Goal: Use online tool/utility: Utilize a website feature to perform a specific function

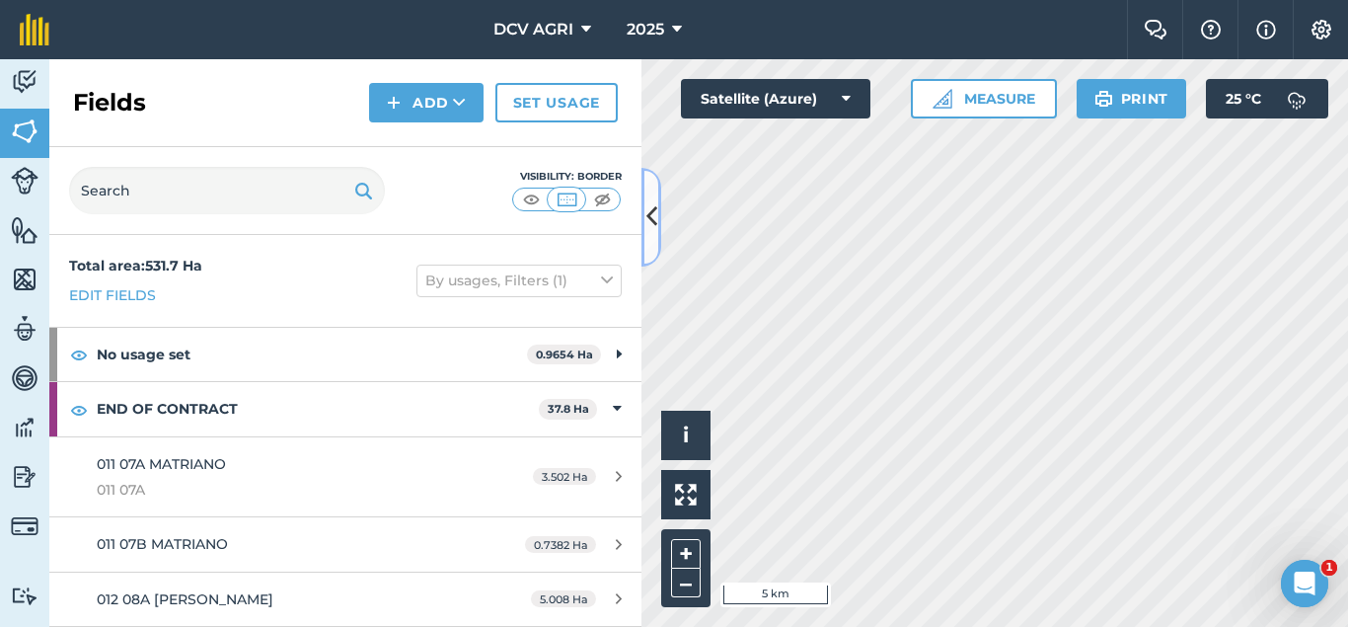
click at [655, 191] on button at bounding box center [651, 217] width 20 height 99
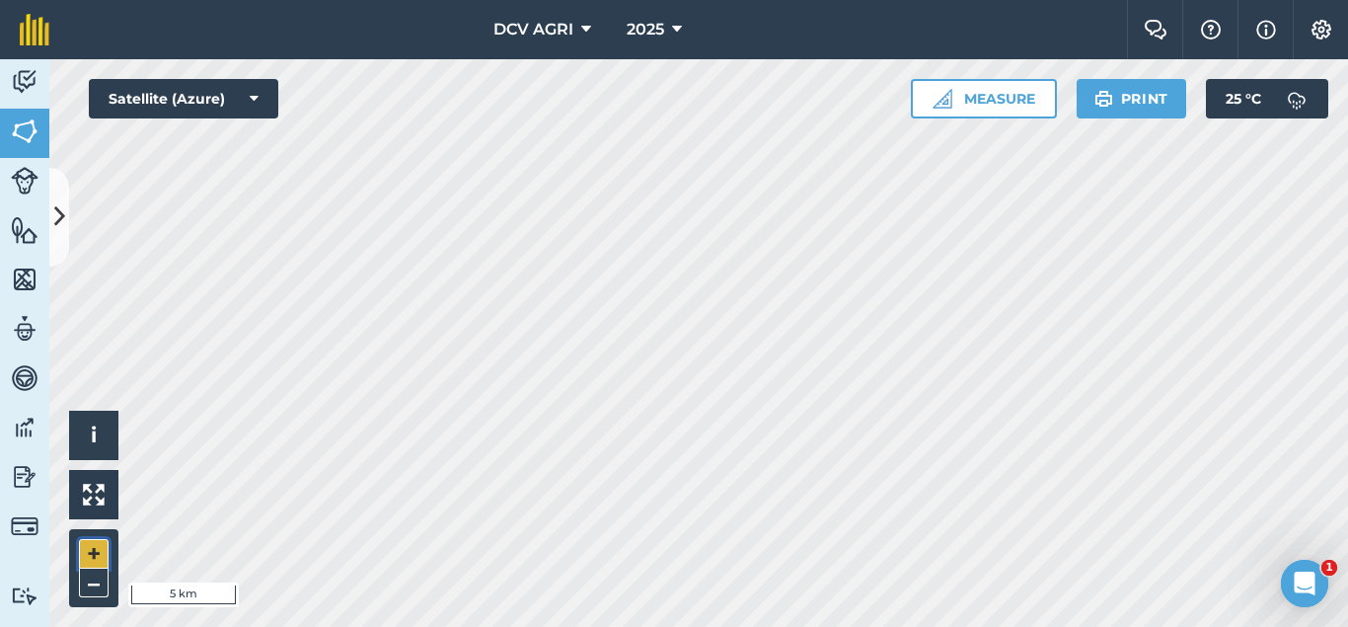
click at [86, 548] on button "+" at bounding box center [94, 554] width 30 height 30
click at [84, 554] on button "+" at bounding box center [94, 554] width 30 height 30
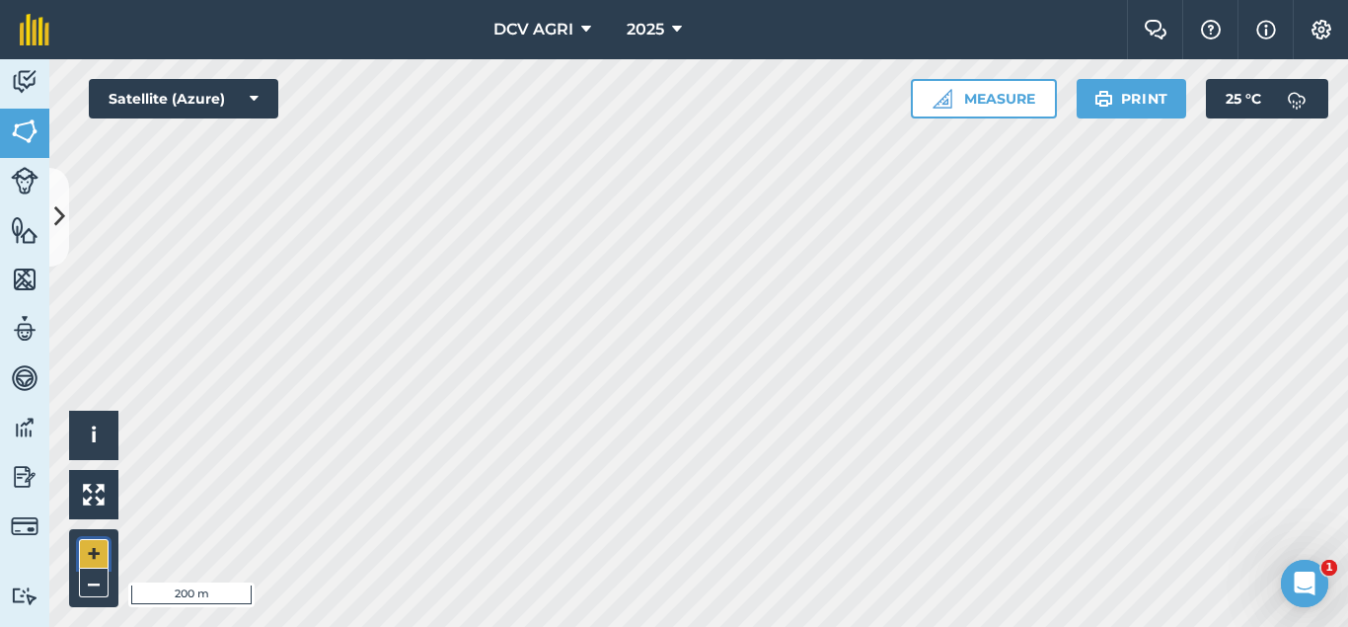
click at [83, 556] on button "+" at bounding box center [94, 554] width 30 height 30
click at [95, 577] on button "–" at bounding box center [94, 582] width 30 height 29
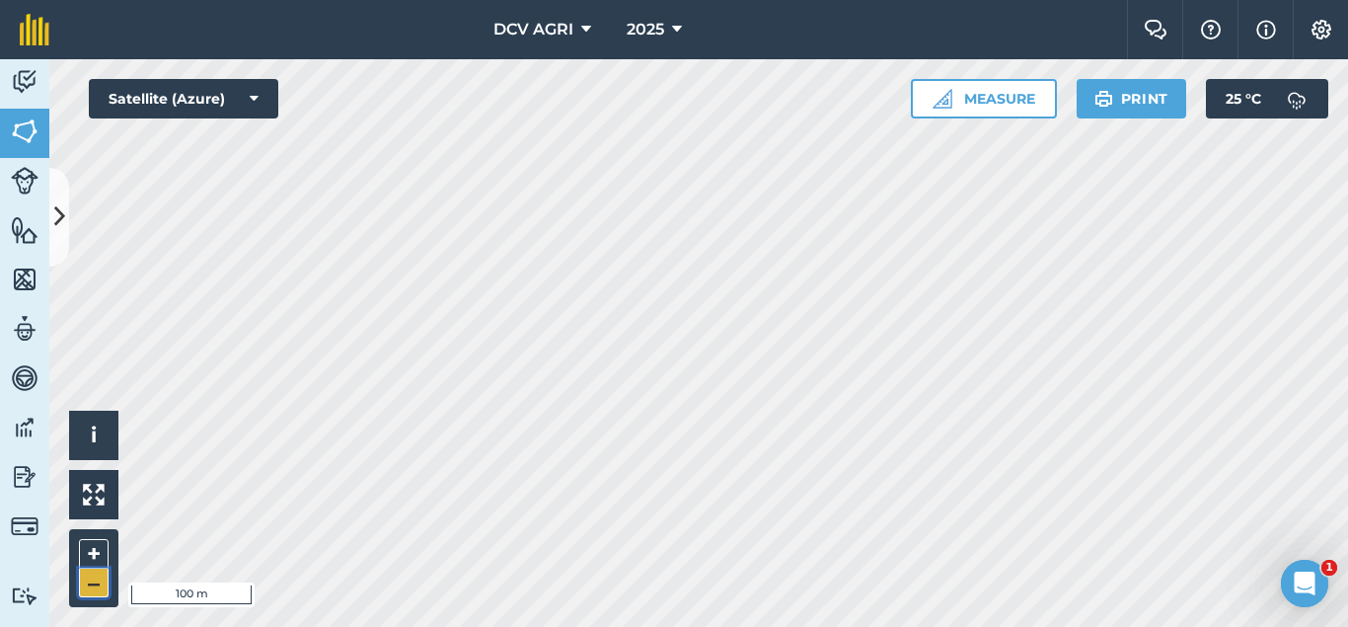
click at [95, 577] on button "–" at bounding box center [94, 582] width 30 height 29
click at [94, 555] on button "+" at bounding box center [94, 554] width 30 height 30
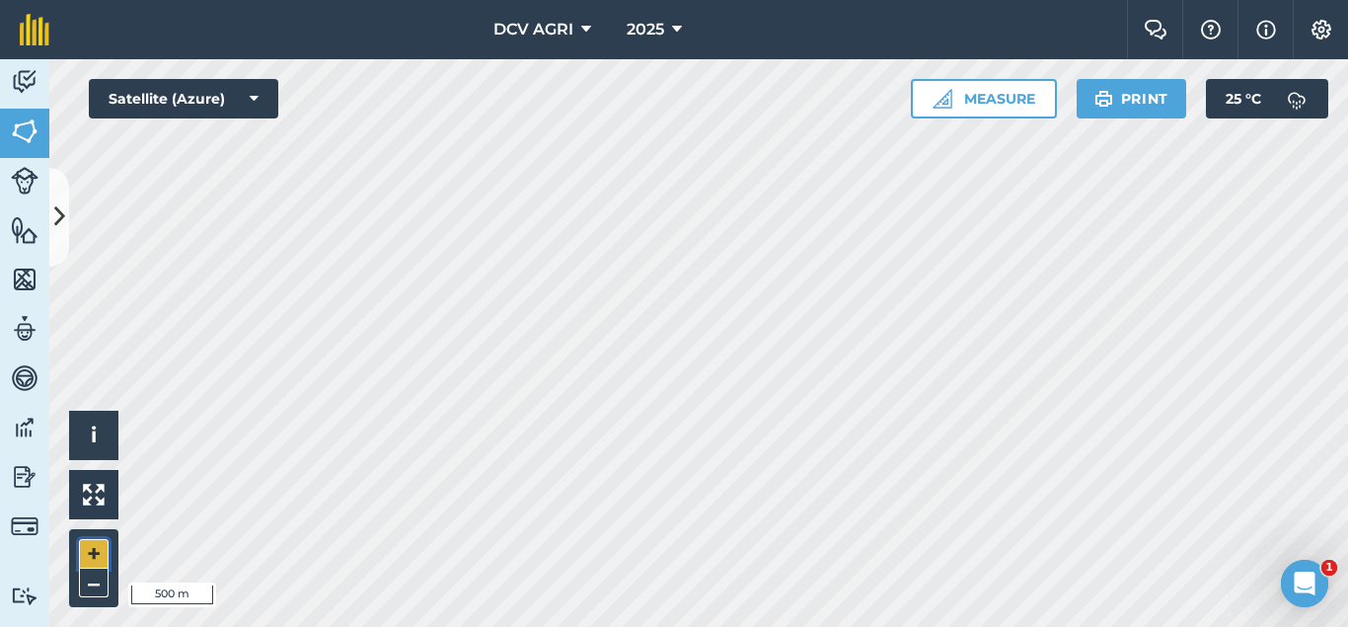
click at [94, 555] on button "+" at bounding box center [94, 554] width 30 height 30
click at [104, 587] on button "–" at bounding box center [94, 582] width 30 height 29
click at [80, 554] on button "+" at bounding box center [94, 554] width 30 height 30
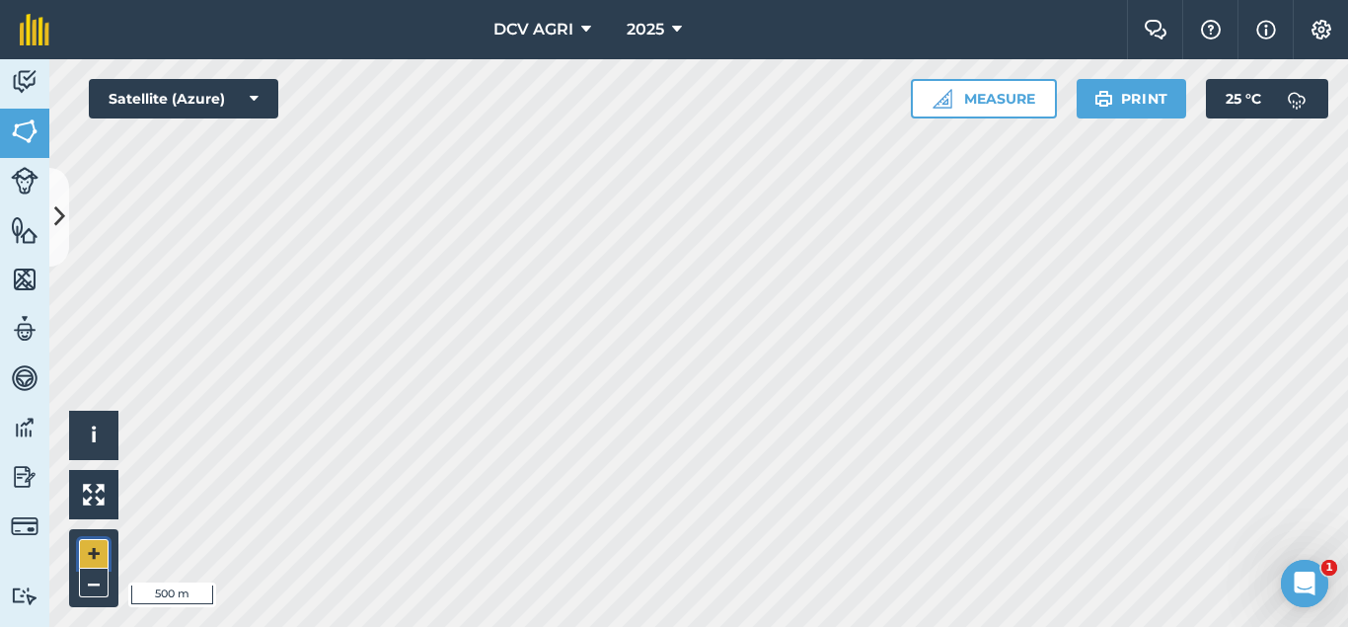
click at [80, 554] on button "+" at bounding box center [94, 554] width 30 height 30
click at [103, 579] on button "–" at bounding box center [94, 582] width 30 height 29
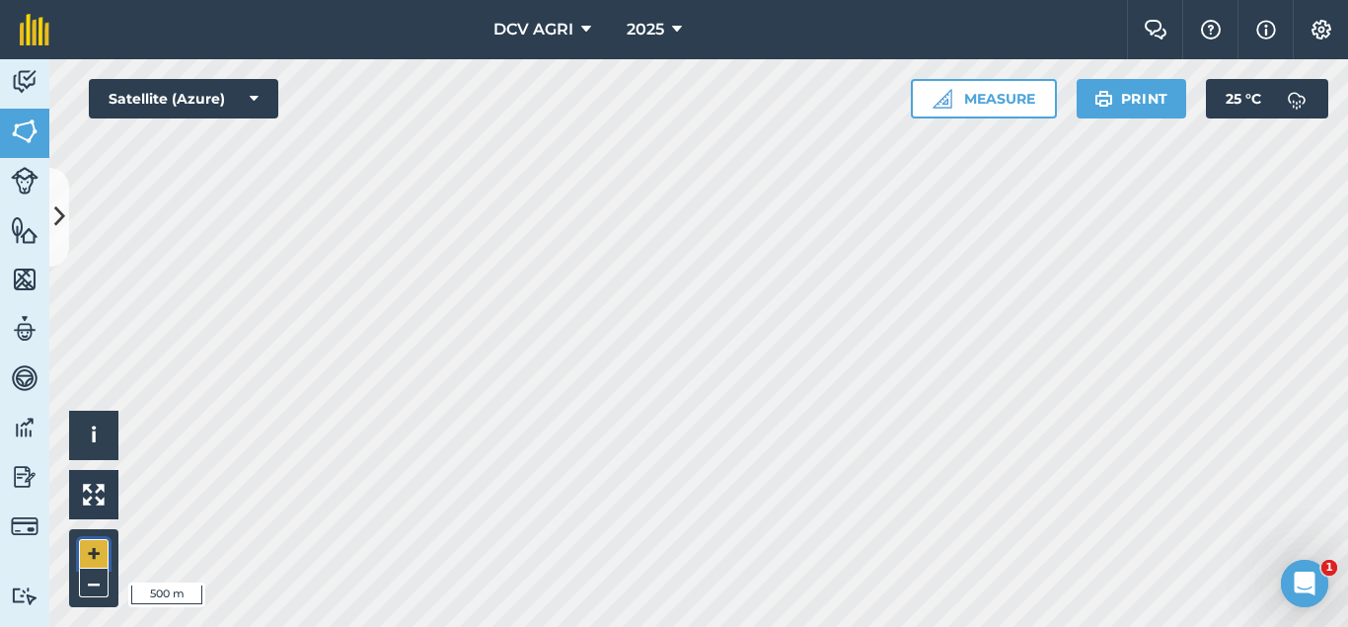
click at [92, 558] on button "+" at bounding box center [94, 554] width 30 height 30
click at [90, 586] on button "–" at bounding box center [94, 582] width 30 height 29
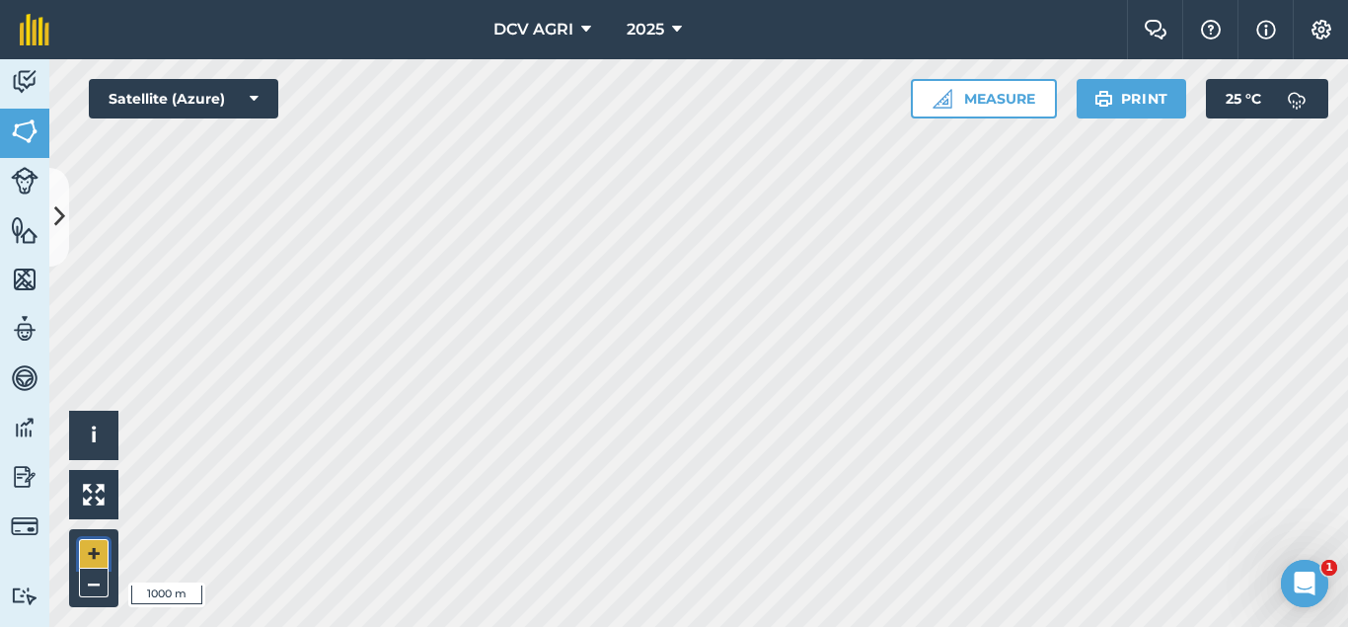
click at [95, 550] on button "+" at bounding box center [94, 554] width 30 height 30
click at [97, 556] on button "+" at bounding box center [94, 554] width 30 height 30
click at [97, 553] on button "+" at bounding box center [94, 554] width 30 height 30
click at [91, 553] on button "+" at bounding box center [94, 554] width 30 height 30
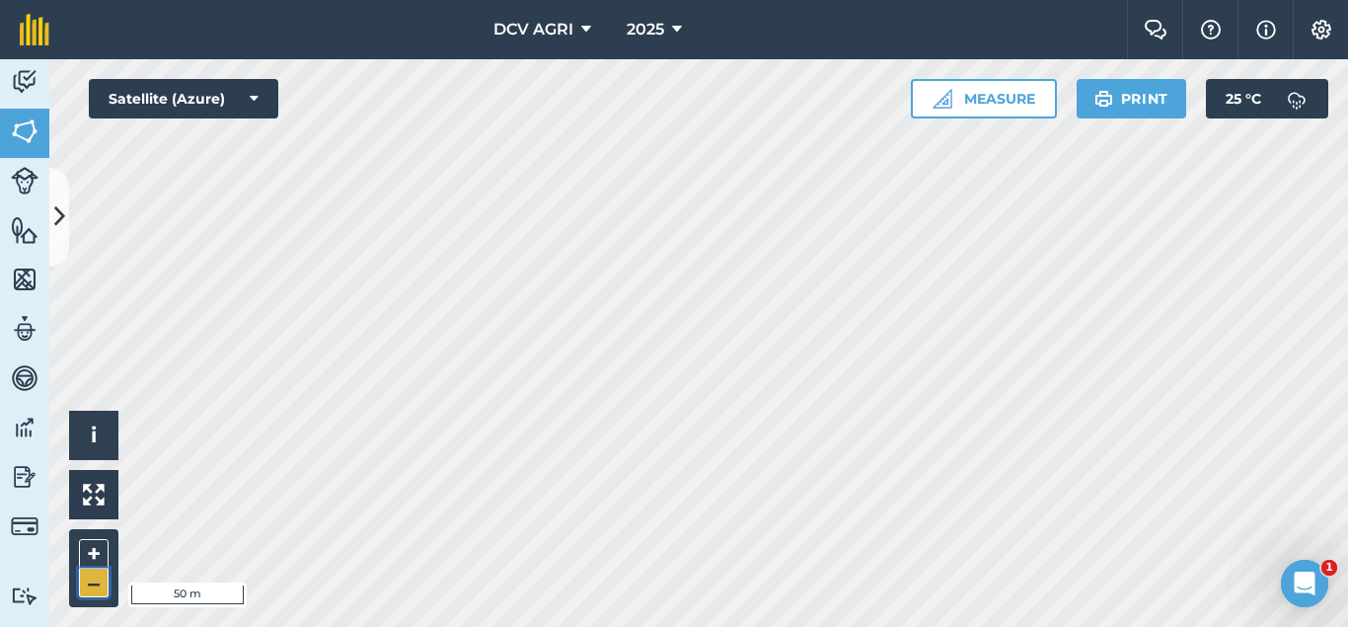
click at [84, 580] on button "–" at bounding box center [94, 582] width 30 height 29
click at [88, 552] on button "+" at bounding box center [94, 554] width 30 height 30
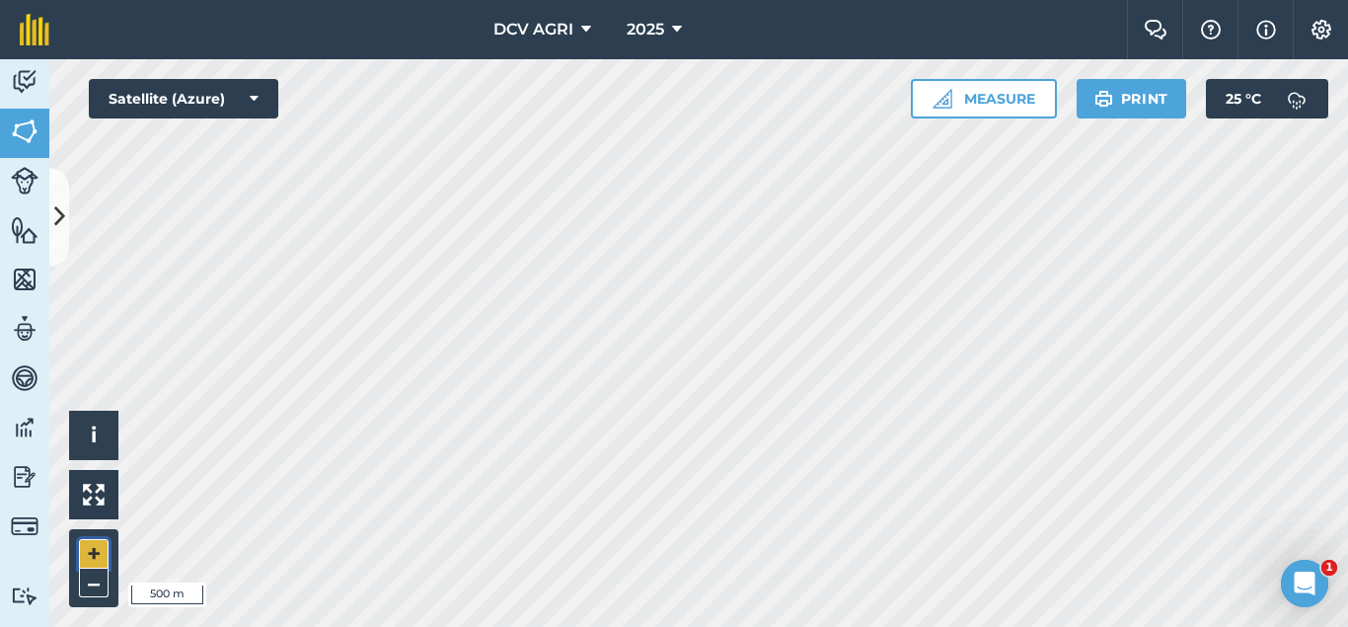
click at [88, 552] on button "+" at bounding box center [94, 554] width 30 height 30
click at [90, 543] on button "+" at bounding box center [94, 554] width 30 height 30
click at [93, 576] on button "–" at bounding box center [94, 582] width 30 height 29
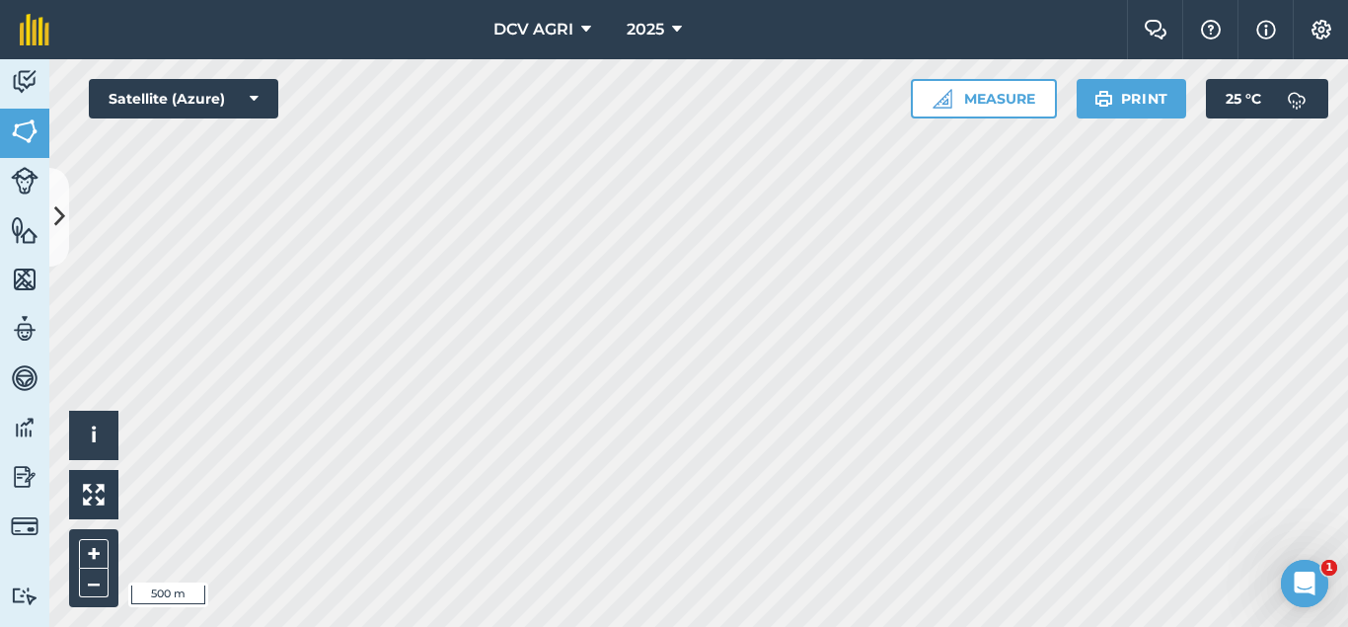
click at [768, 21] on div "DCV AGRI 2025 Farm Chat Help Info Settings DCV AGRI - 2025 Reproduced with the …" at bounding box center [674, 313] width 1348 height 627
click at [792, 34] on div "DCV AGRI 2025 Farm Chat Help Info Settings DCV AGRI - 2025 Reproduced with the …" at bounding box center [674, 313] width 1348 height 627
click at [91, 549] on button "+" at bounding box center [94, 554] width 30 height 30
click at [85, 575] on button "–" at bounding box center [94, 582] width 30 height 29
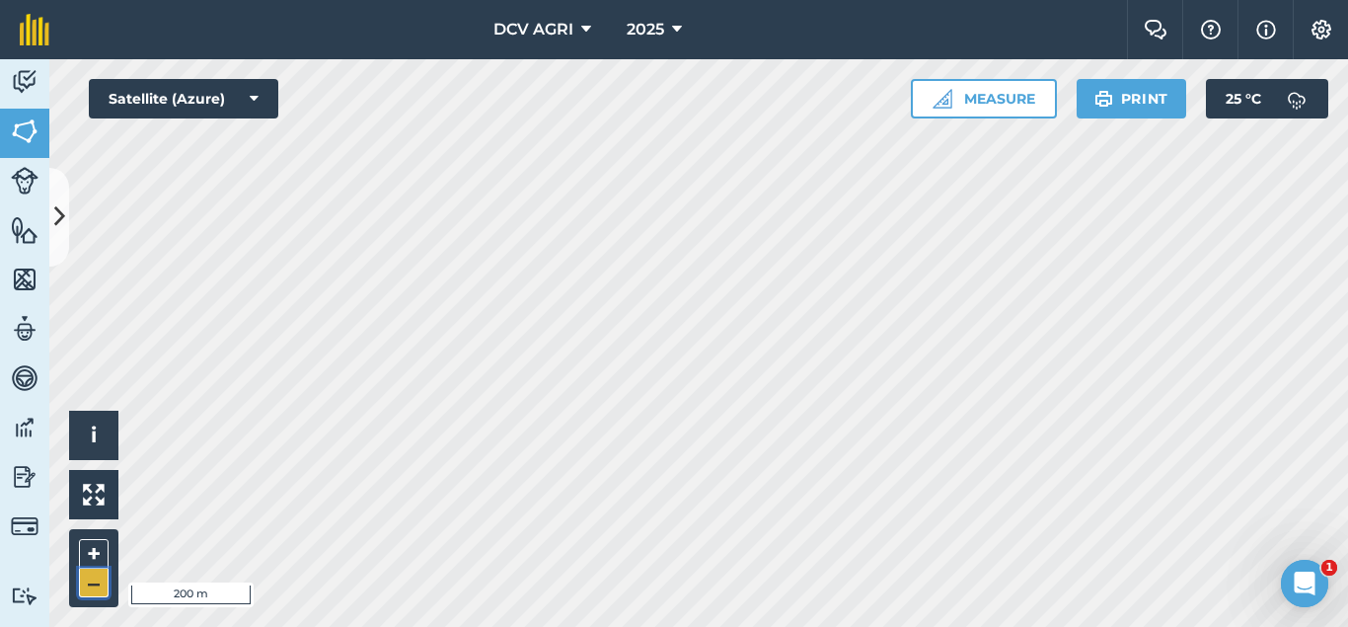
click at [85, 575] on button "–" at bounding box center [94, 582] width 30 height 29
click at [83, 552] on button "+" at bounding box center [94, 554] width 30 height 30
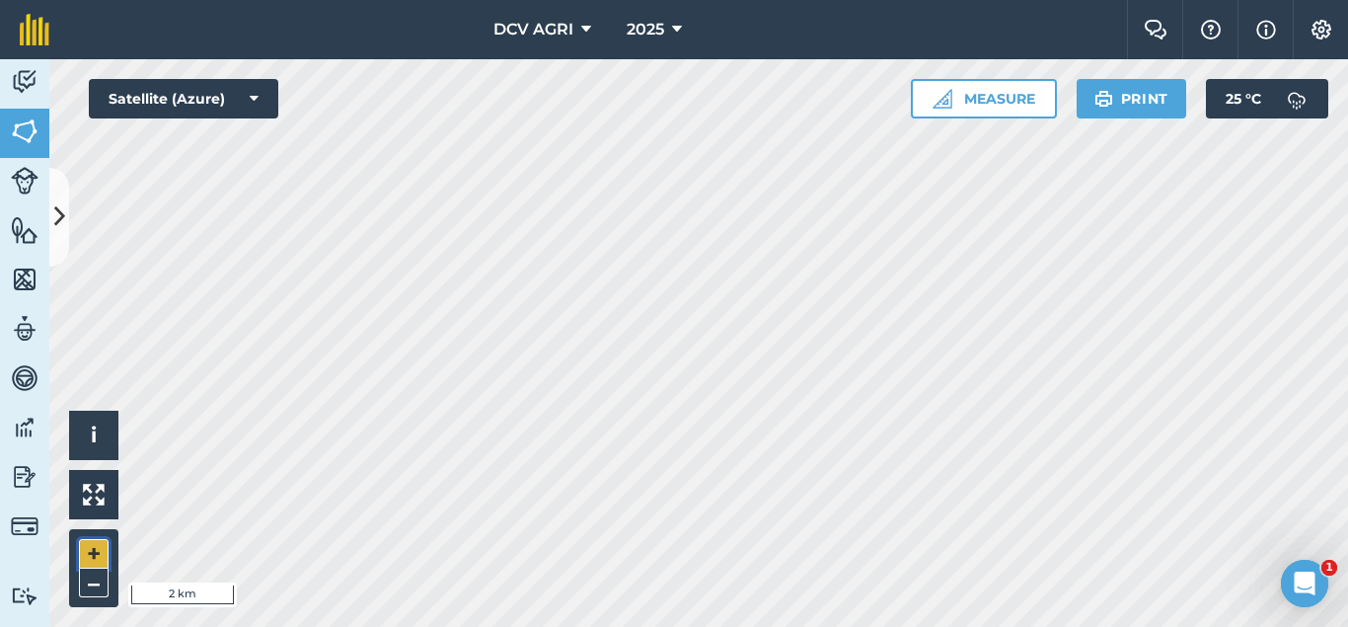
click at [83, 552] on button "+" at bounding box center [94, 554] width 30 height 30
click at [255, 106] on div "Hello i © 2025 TomTom, Microsoft 200 m + – Satellite (Azure) Measure Print 25 °…" at bounding box center [698, 342] width 1298 height 567
click at [89, 555] on button "+" at bounding box center [94, 554] width 30 height 30
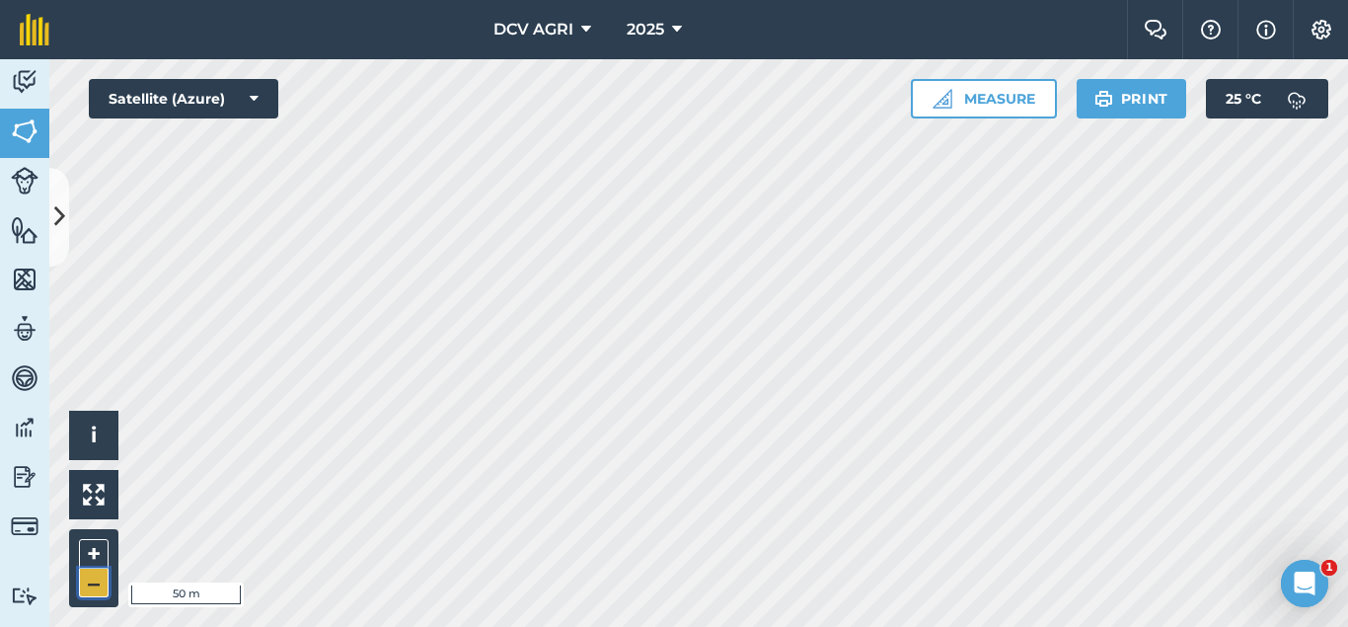
click at [101, 579] on button "–" at bounding box center [94, 582] width 30 height 29
click at [90, 588] on button "–" at bounding box center [94, 582] width 30 height 29
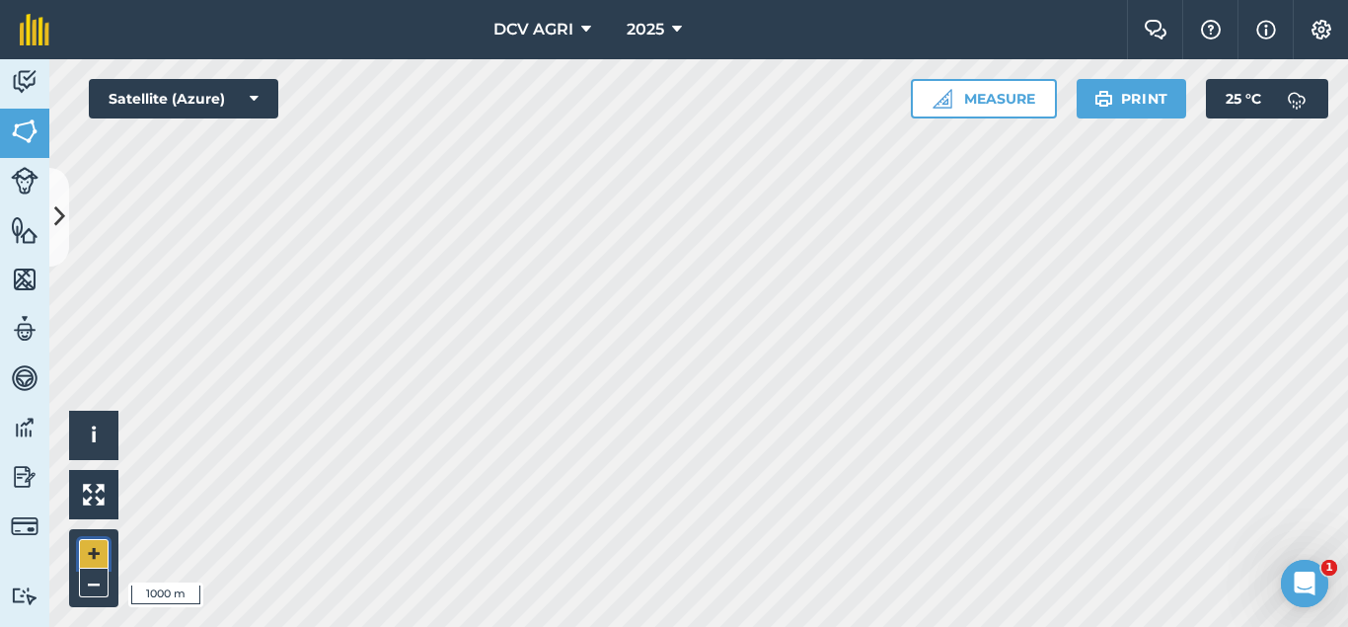
click at [94, 556] on button "+" at bounding box center [94, 554] width 30 height 30
click at [90, 555] on button "+" at bounding box center [94, 554] width 30 height 30
click at [928, 104] on div "Hello i © 2025 TomTom, Microsoft 100 m + – Satellite (Azure) Measure Print 25 °…" at bounding box center [698, 342] width 1298 height 567
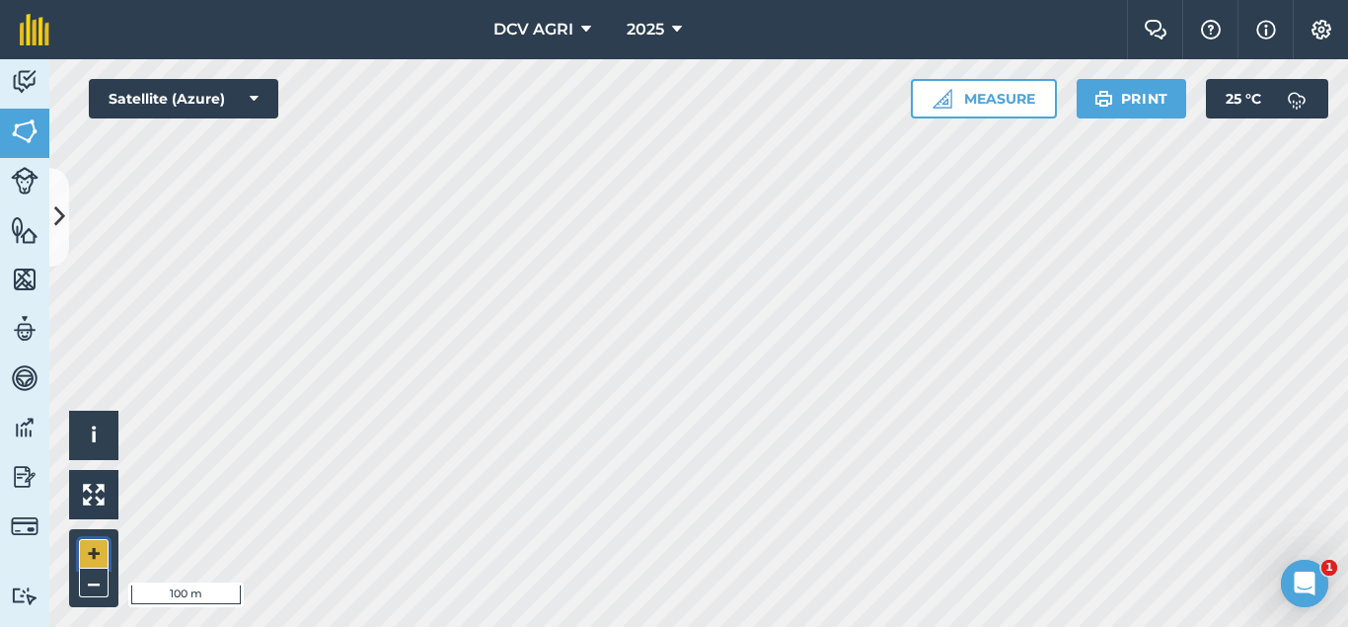
click at [91, 541] on button "+" at bounding box center [94, 554] width 30 height 30
click at [104, 577] on button "–" at bounding box center [94, 582] width 30 height 29
click at [99, 549] on button "+" at bounding box center [94, 554] width 30 height 30
click at [89, 557] on button "+" at bounding box center [94, 554] width 30 height 30
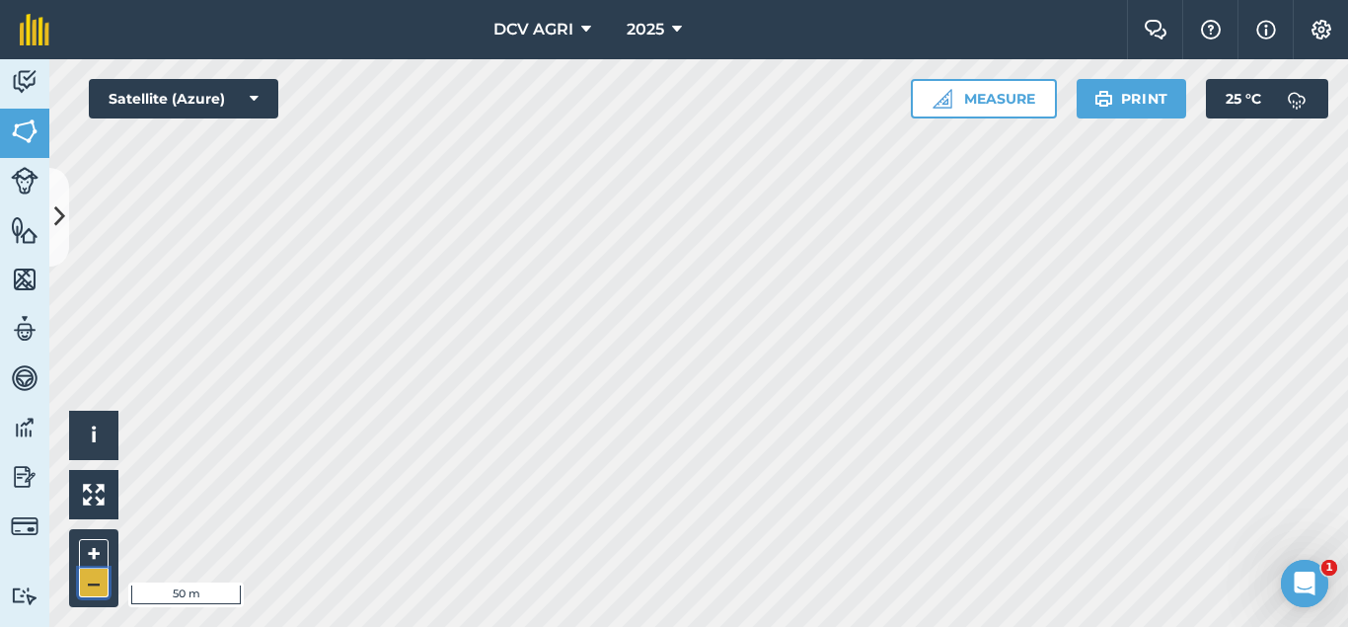
click at [84, 573] on button "–" at bounding box center [94, 582] width 30 height 29
click at [99, 546] on button "+" at bounding box center [94, 554] width 30 height 30
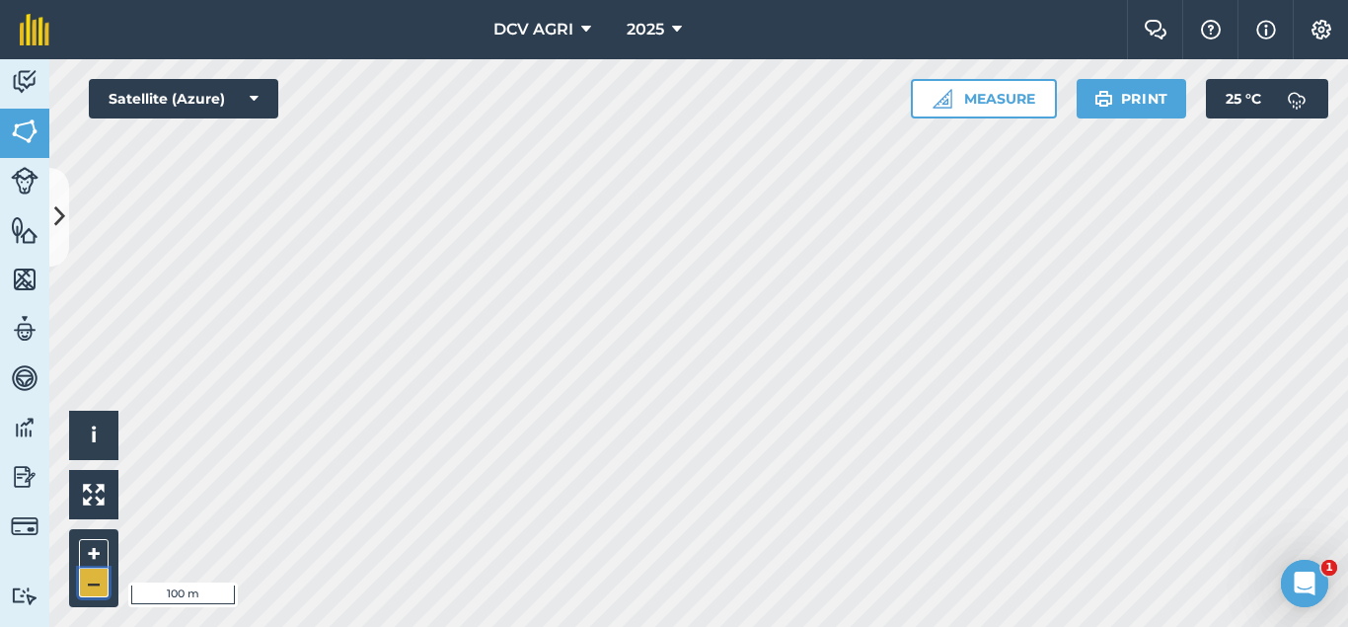
click at [90, 585] on button "–" at bounding box center [94, 582] width 30 height 29
click at [89, 555] on button "+" at bounding box center [94, 554] width 30 height 30
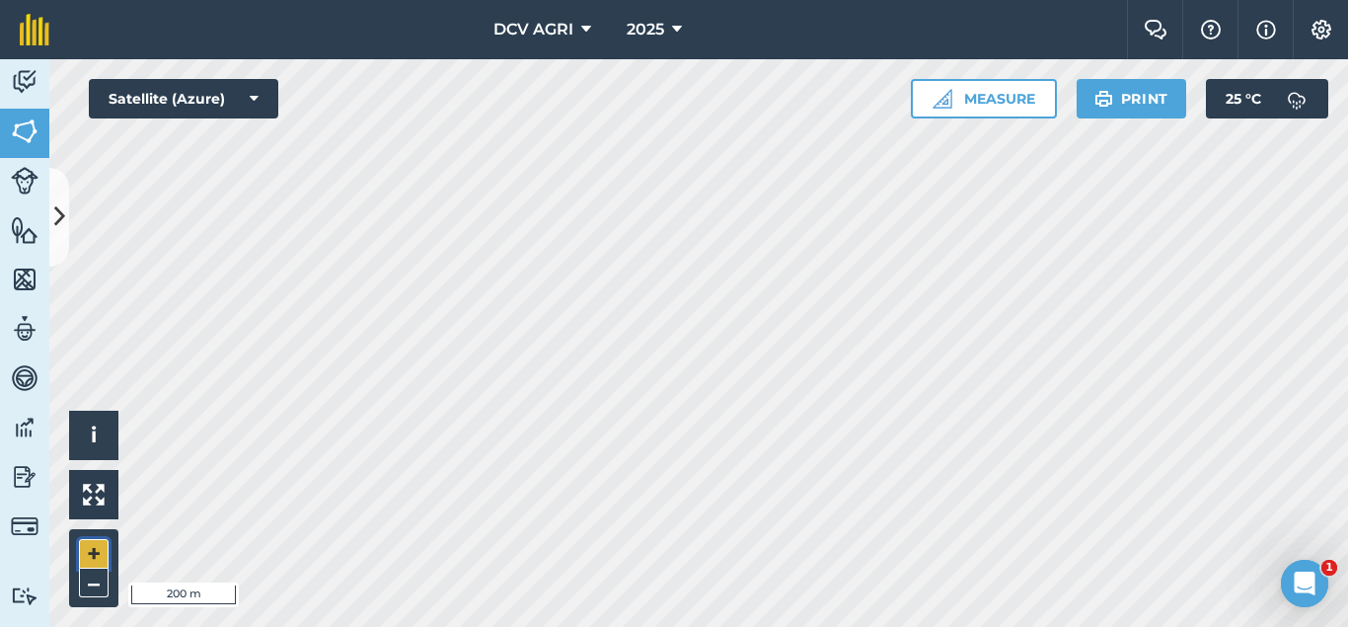
click at [87, 552] on button "+" at bounding box center [94, 554] width 30 height 30
click at [92, 585] on button "–" at bounding box center [94, 582] width 30 height 29
click at [90, 551] on button "+" at bounding box center [94, 554] width 30 height 30
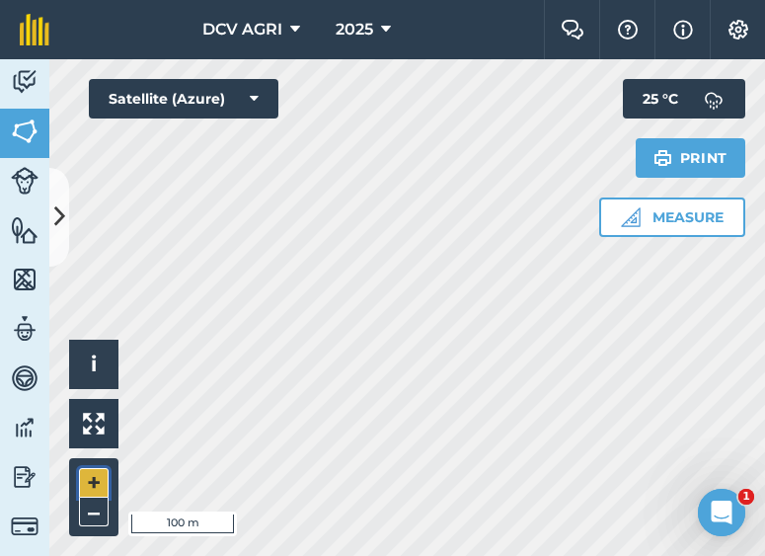
click at [89, 479] on button "+" at bounding box center [94, 483] width 30 height 30
click at [94, 512] on button "–" at bounding box center [94, 511] width 30 height 29
click at [95, 505] on button "–" at bounding box center [94, 511] width 30 height 29
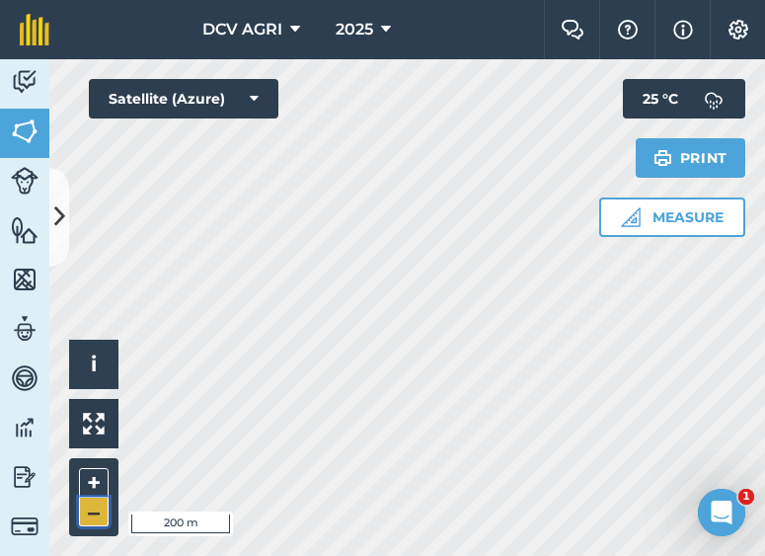
click at [95, 505] on button "–" at bounding box center [94, 511] width 30 height 29
click at [97, 486] on button "+" at bounding box center [94, 483] width 30 height 30
click at [93, 476] on button "+" at bounding box center [94, 483] width 30 height 30
click at [97, 512] on button "–" at bounding box center [94, 511] width 30 height 29
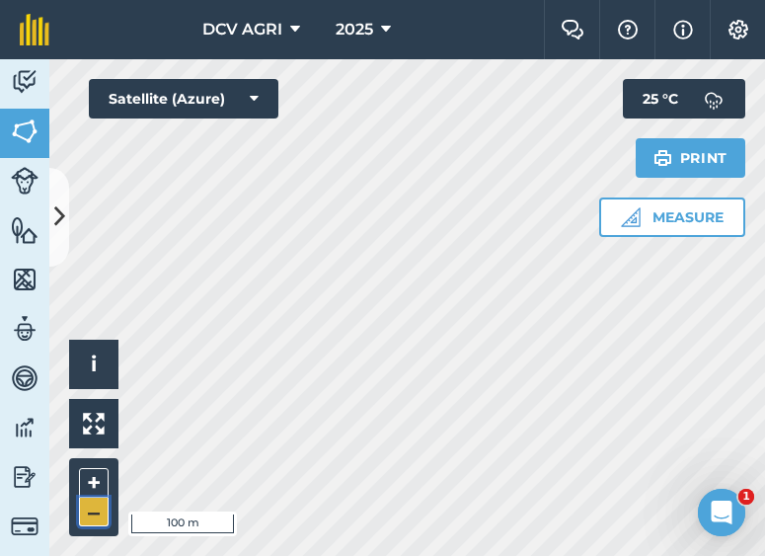
click at [97, 512] on button "–" at bounding box center [94, 511] width 30 height 29
click at [91, 485] on button "+" at bounding box center [94, 483] width 30 height 30
click at [90, 509] on button "–" at bounding box center [94, 511] width 30 height 29
click at [84, 481] on button "+" at bounding box center [94, 483] width 30 height 30
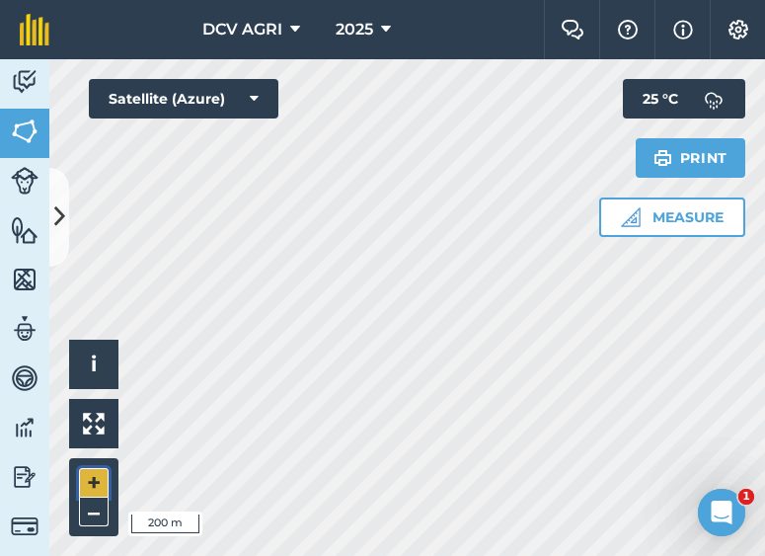
click at [86, 478] on button "+" at bounding box center [94, 483] width 30 height 30
click at [93, 478] on button "+" at bounding box center [94, 483] width 30 height 30
click at [97, 482] on button "+" at bounding box center [94, 483] width 30 height 30
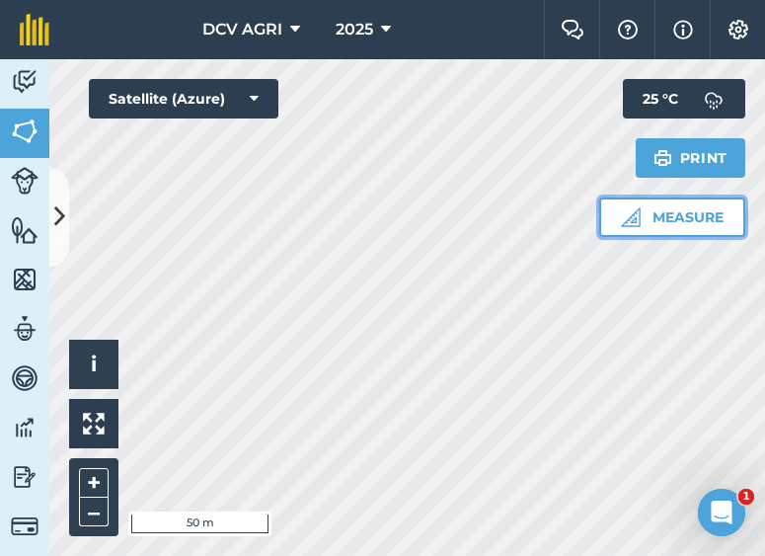
click at [656, 210] on button "Measure" at bounding box center [672, 216] width 146 height 39
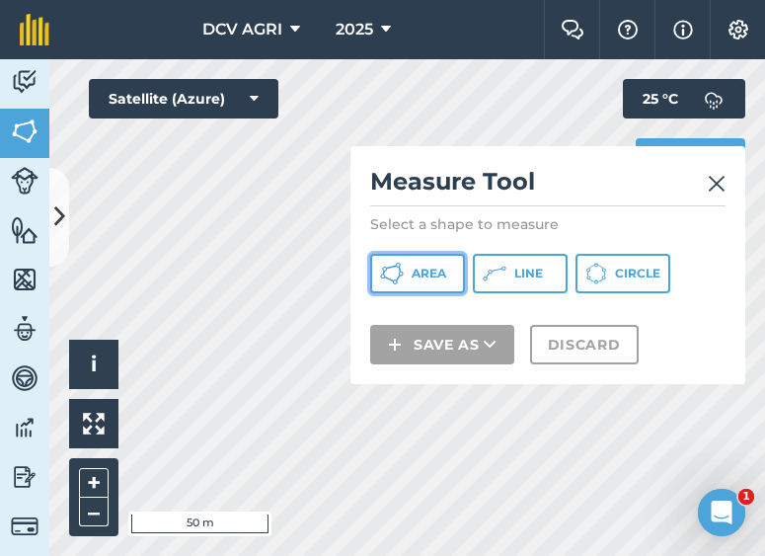
click at [422, 264] on button "Area" at bounding box center [417, 273] width 95 height 39
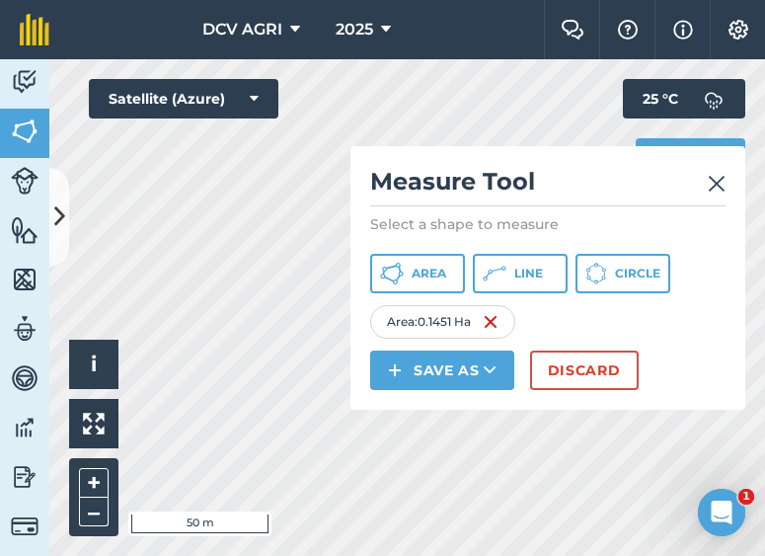
click at [717, 186] on img at bounding box center [716, 184] width 18 height 24
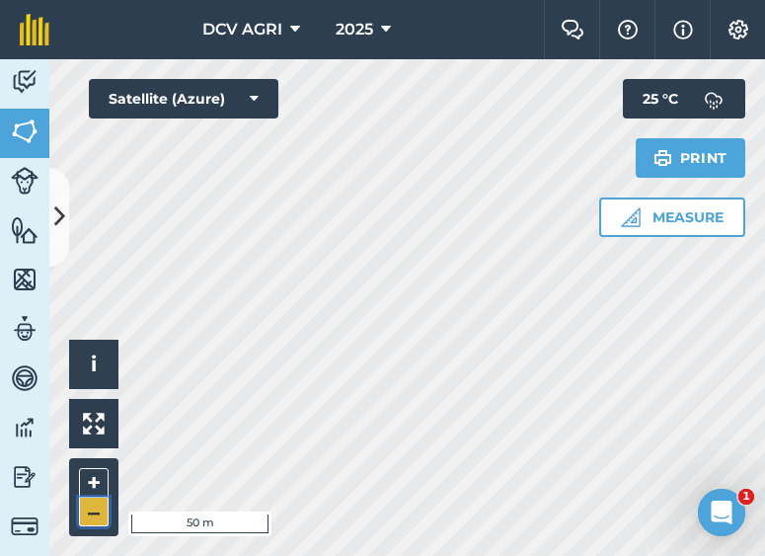
click at [81, 512] on button "–" at bounding box center [94, 511] width 30 height 29
click at [457, 15] on div "DCV AGRI 2025 Farm Chat Help Info Settings DCV AGRI - 2025 Reproduced with the …" at bounding box center [382, 278] width 765 height 556
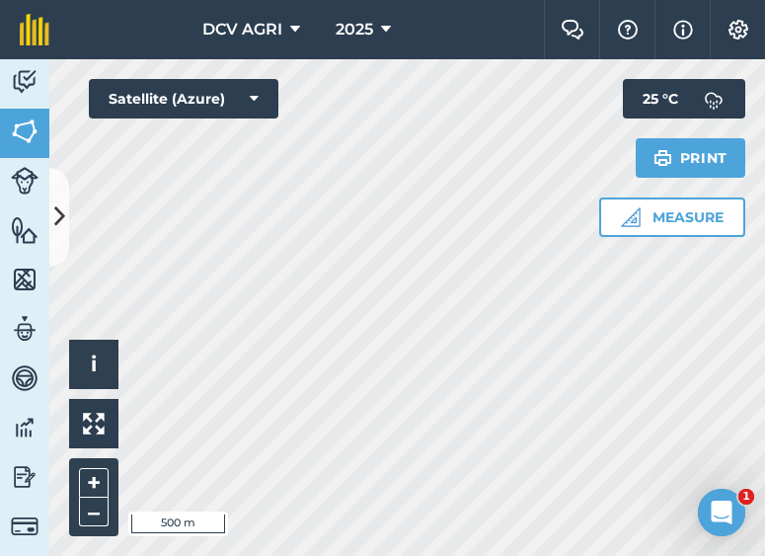
click at [422, 11] on div "DCV AGRI 2025 Farm Chat Help Info Settings DCV AGRI - 2025 Reproduced with the …" at bounding box center [382, 278] width 765 height 556
click at [92, 483] on button "+" at bounding box center [94, 483] width 30 height 30
click at [99, 483] on button "+" at bounding box center [94, 483] width 30 height 30
click at [104, 511] on button "–" at bounding box center [94, 511] width 30 height 29
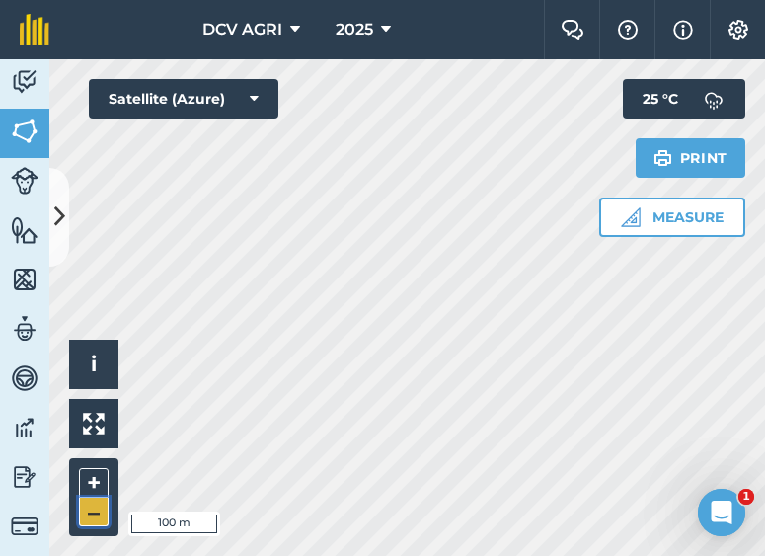
click at [104, 511] on button "–" at bounding box center [94, 511] width 30 height 29
click at [87, 480] on button "+" at bounding box center [94, 483] width 30 height 30
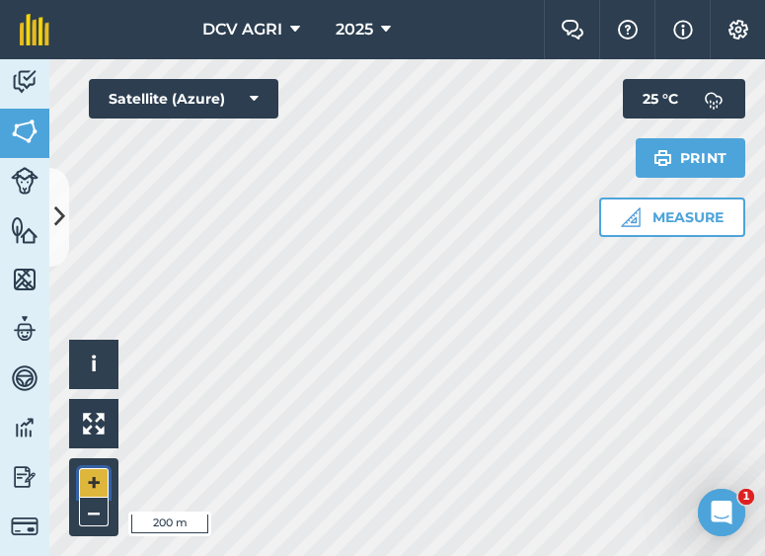
click at [99, 482] on button "+" at bounding box center [94, 483] width 30 height 30
click at [82, 483] on button "+" at bounding box center [94, 483] width 30 height 30
